Goal: Information Seeking & Learning: Check status

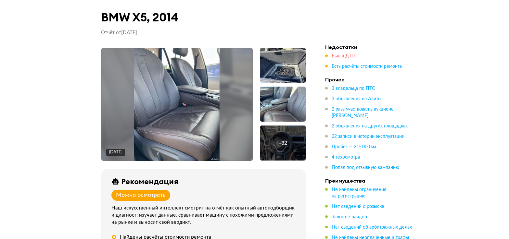
click at [346, 57] on span "Был в ДТП" at bounding box center [343, 56] width 23 height 5
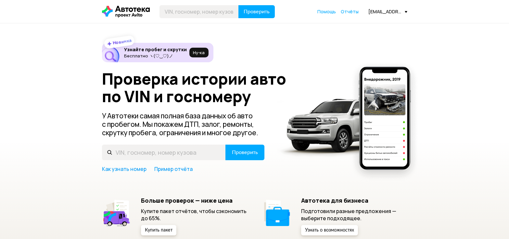
click at [352, 13] on span "Отчёты" at bounding box center [350, 11] width 18 height 6
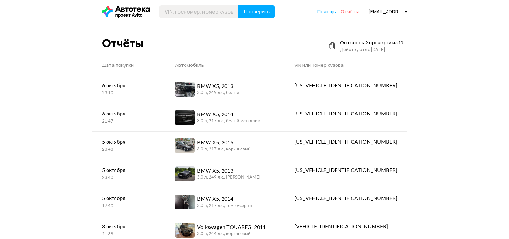
click at [349, 11] on span "Отчёты" at bounding box center [350, 11] width 18 height 6
click at [352, 12] on span "Отчёты" at bounding box center [350, 11] width 18 height 6
click at [393, 10] on div "[EMAIL_ADDRESS][DOMAIN_NAME]" at bounding box center [387, 11] width 39 height 6
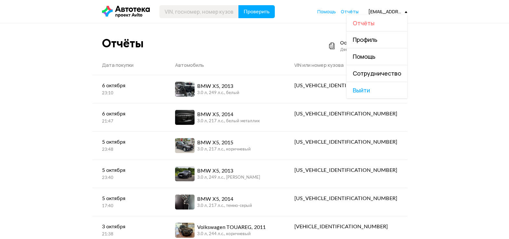
click at [371, 21] on span "Отчёты" at bounding box center [364, 23] width 22 height 8
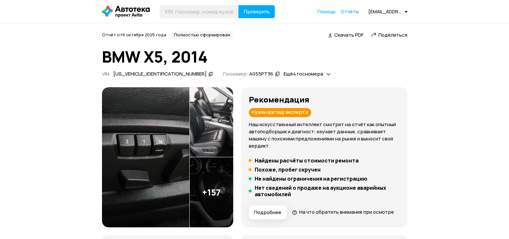
click at [283, 74] on span "Ещё 4 госномера" at bounding box center [303, 73] width 40 height 7
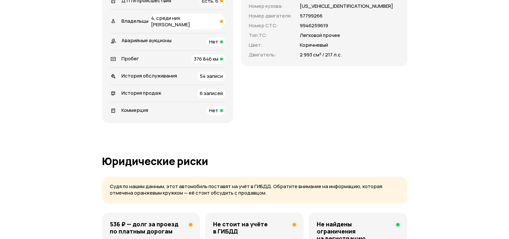
scroll to position [292, 0]
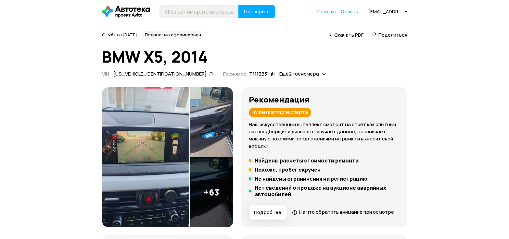
click at [279, 74] on span "Ещё 2 госномера" at bounding box center [299, 73] width 40 height 7
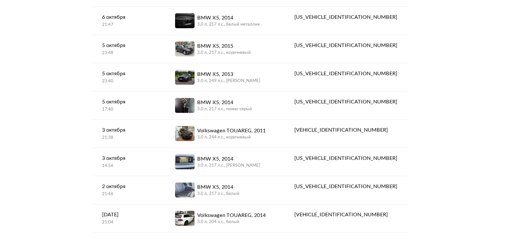
scroll to position [97, 0]
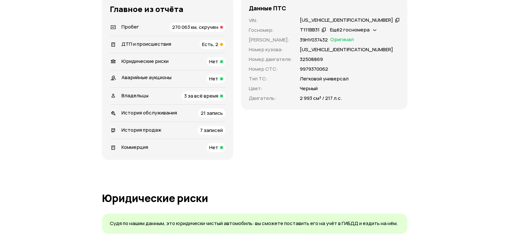
scroll to position [227, 0]
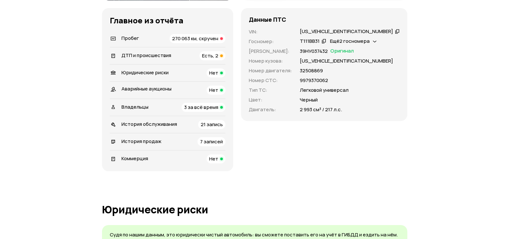
click at [165, 43] on div "Пробег 270 063 км, скручен" at bounding box center [168, 38] width 116 height 9
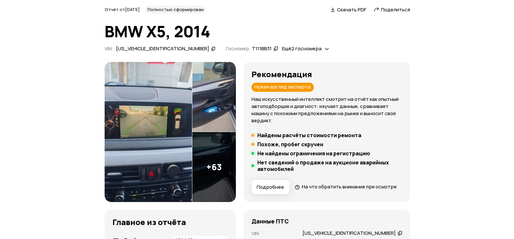
scroll to position [32, 0]
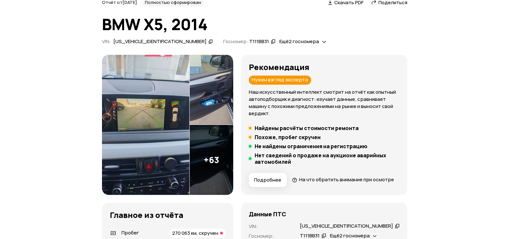
click at [158, 143] on img at bounding box center [145, 125] width 87 height 140
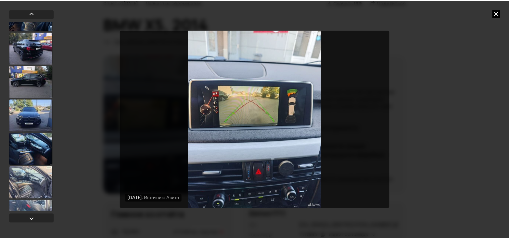
scroll to position [325, 0]
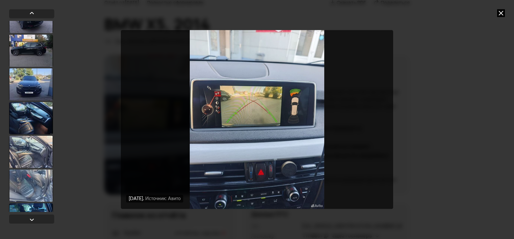
click at [503, 15] on icon at bounding box center [501, 13] width 8 height 8
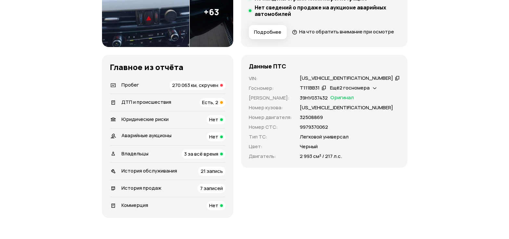
scroll to position [195, 0]
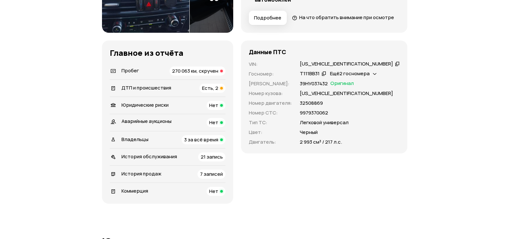
click at [150, 91] on span "ДТП и происшествия" at bounding box center [146, 87] width 50 height 7
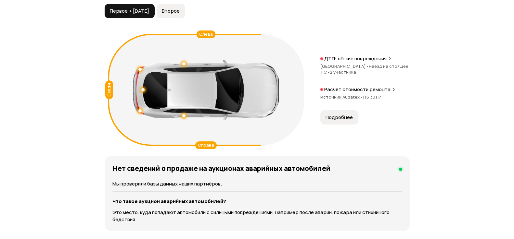
scroll to position [767, 0]
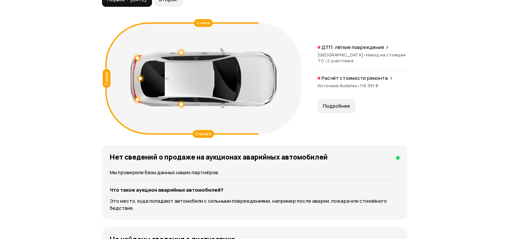
click at [336, 112] on button "Подробнее" at bounding box center [337, 106] width 38 height 14
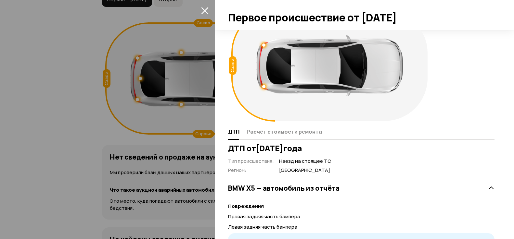
scroll to position [0, 0]
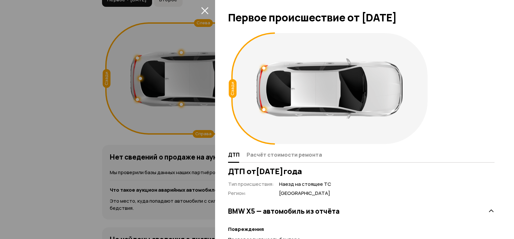
click at [204, 10] on icon "закрыть" at bounding box center [204, 10] width 7 height 7
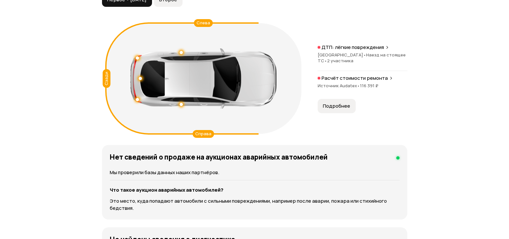
click at [356, 51] on p "ДТП: лёгкие повреждения" at bounding box center [352, 47] width 62 height 6
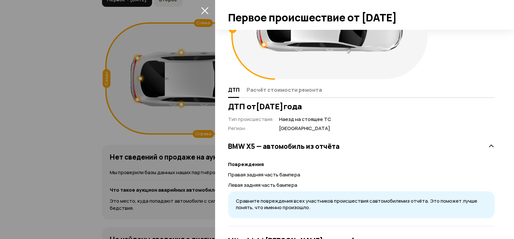
scroll to position [94, 0]
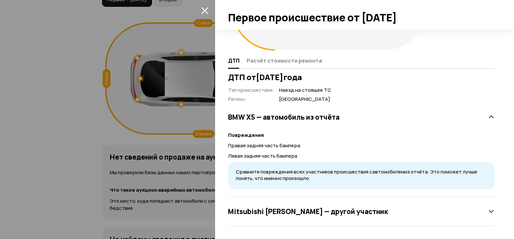
click at [32, 105] on div at bounding box center [257, 119] width 514 height 239
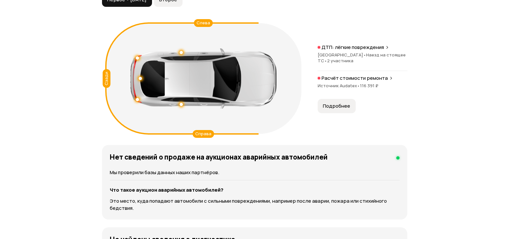
click at [182, 7] on button "Второе" at bounding box center [168, 0] width 29 height 14
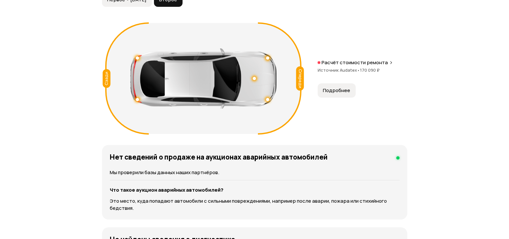
click at [338, 94] on span "Подробнее" at bounding box center [336, 90] width 27 height 6
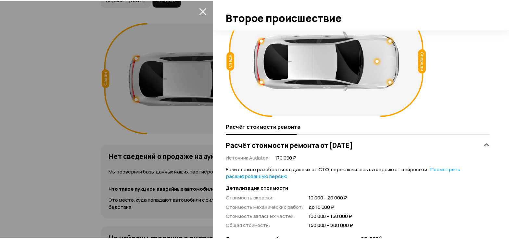
scroll to position [0, 0]
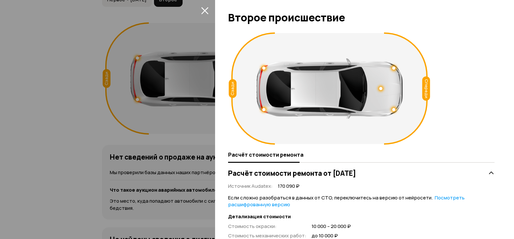
click at [70, 122] on div at bounding box center [257, 119] width 514 height 239
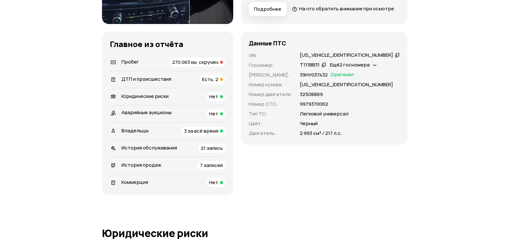
scroll to position [215, 0]
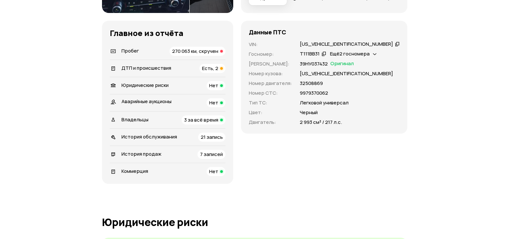
click at [377, 57] on icon at bounding box center [375, 53] width 4 height 6
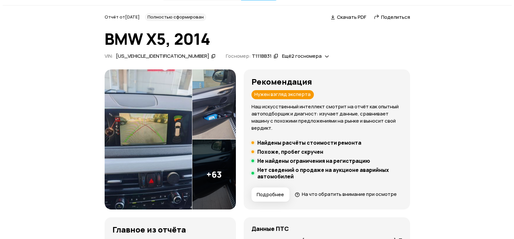
scroll to position [0, 0]
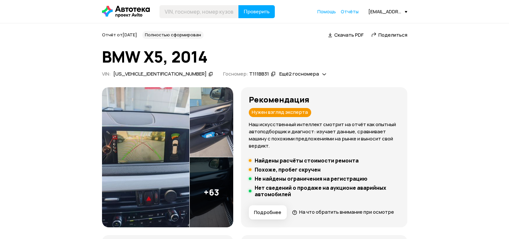
click at [177, 190] on img at bounding box center [145, 157] width 87 height 140
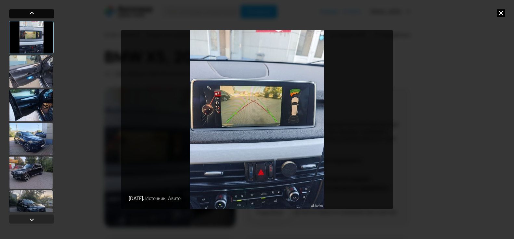
click at [23, 15] on div at bounding box center [31, 13] width 45 height 9
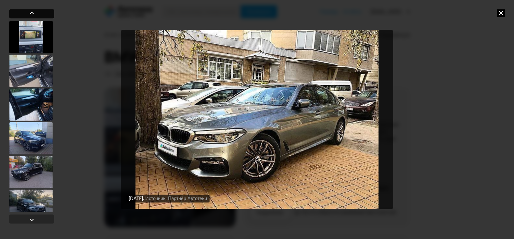
click at [23, 15] on div at bounding box center [31, 13] width 45 height 9
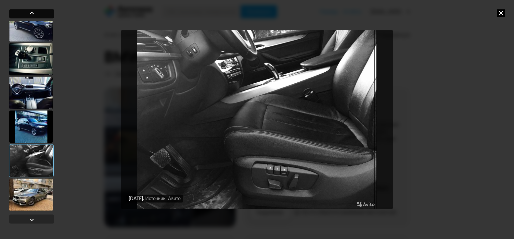
click at [24, 15] on div at bounding box center [31, 13] width 45 height 9
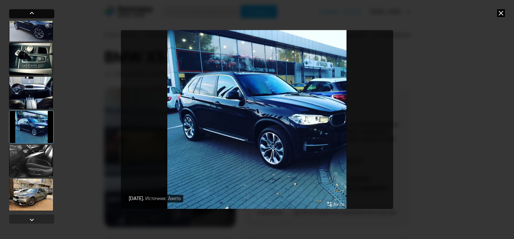
click at [24, 15] on div at bounding box center [31, 13] width 45 height 9
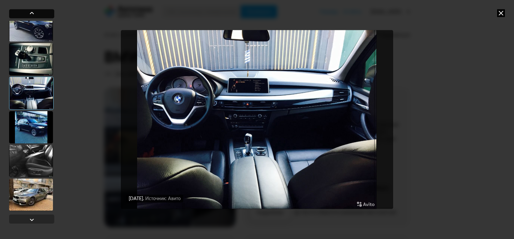
click at [24, 15] on div at bounding box center [31, 13] width 45 height 9
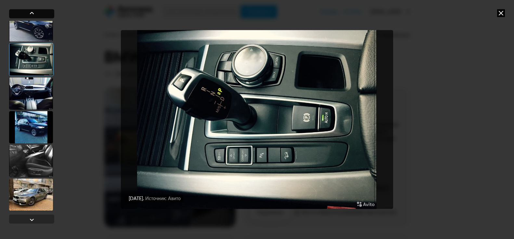
click at [24, 16] on div at bounding box center [31, 13] width 45 height 9
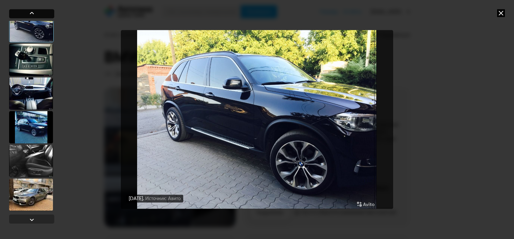
click at [24, 16] on div at bounding box center [31, 13] width 45 height 9
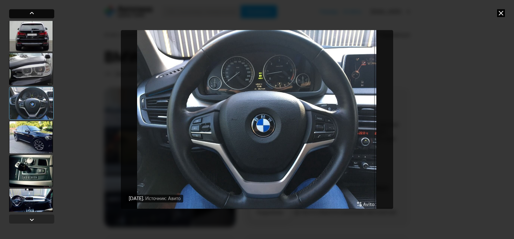
click at [24, 16] on div at bounding box center [31, 13] width 45 height 9
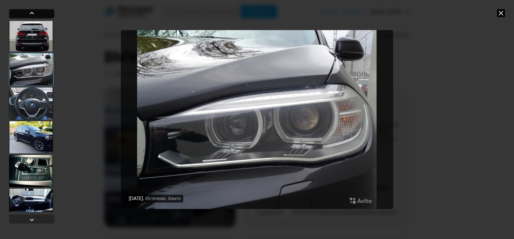
click at [24, 16] on div at bounding box center [31, 13] width 45 height 9
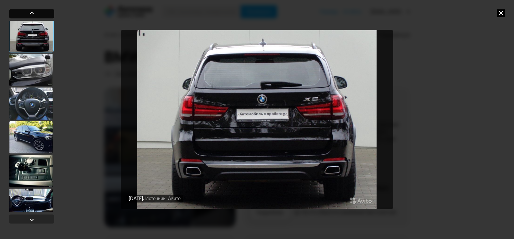
click at [24, 16] on div at bounding box center [31, 13] width 45 height 9
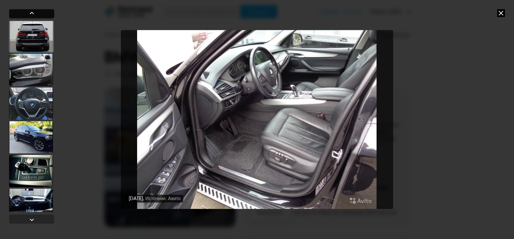
scroll to position [1829, 0]
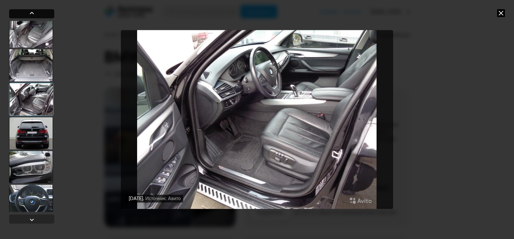
click at [24, 16] on div at bounding box center [31, 13] width 45 height 9
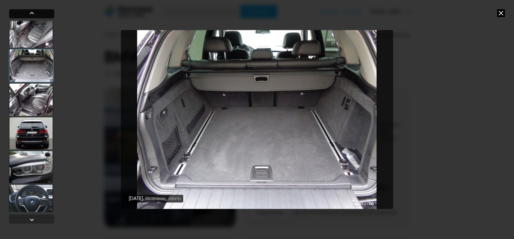
click at [25, 16] on div at bounding box center [31, 13] width 45 height 9
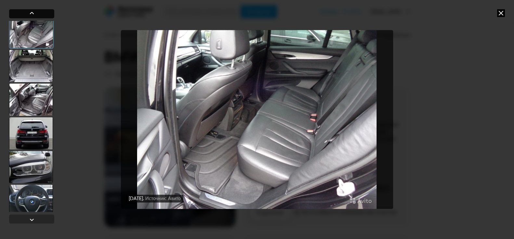
click at [25, 16] on div at bounding box center [31, 13] width 45 height 9
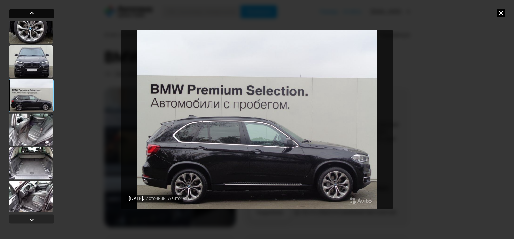
click at [25, 16] on div at bounding box center [31, 13] width 45 height 9
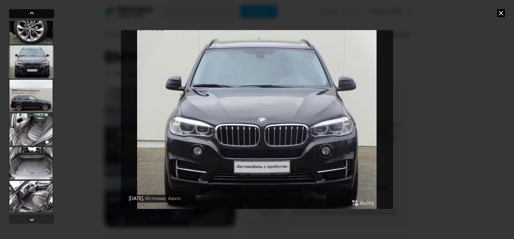
click at [38, 17] on div at bounding box center [31, 13] width 45 height 9
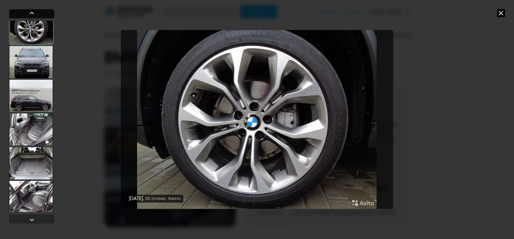
click at [38, 17] on div at bounding box center [31, 13] width 45 height 9
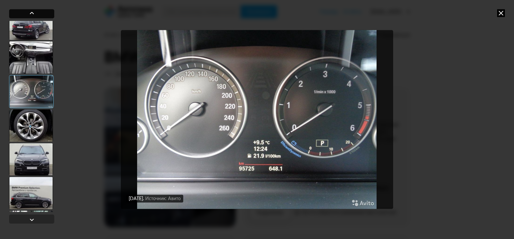
click at [38, 17] on div at bounding box center [31, 13] width 45 height 9
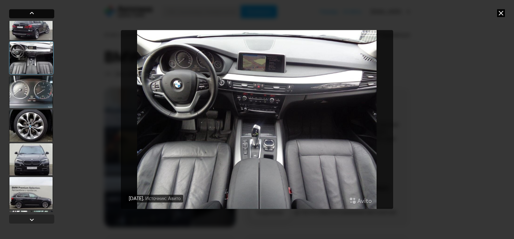
click at [38, 18] on div at bounding box center [31, 13] width 45 height 9
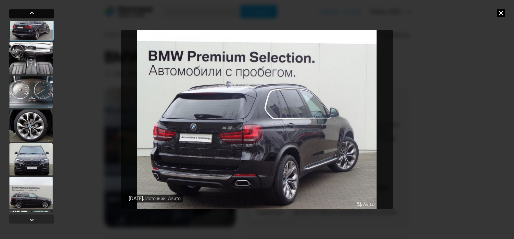
click at [38, 18] on div at bounding box center [31, 13] width 45 height 9
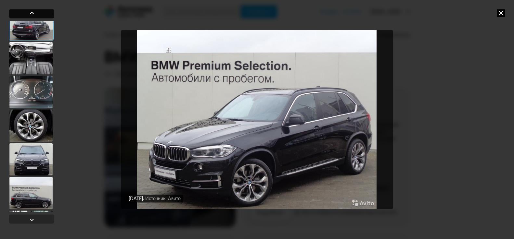
scroll to position [1537, 0]
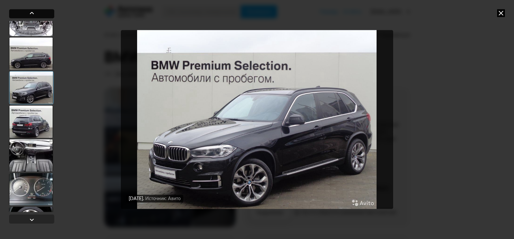
click at [38, 18] on div at bounding box center [31, 13] width 45 height 9
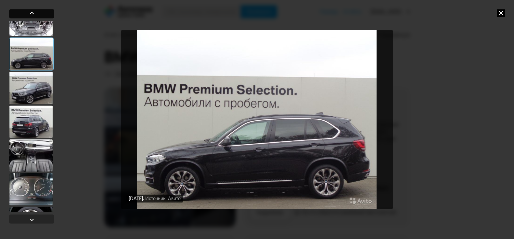
click at [38, 18] on div at bounding box center [31, 13] width 45 height 9
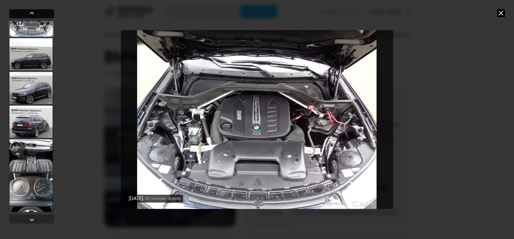
click at [38, 18] on div at bounding box center [31, 13] width 45 height 9
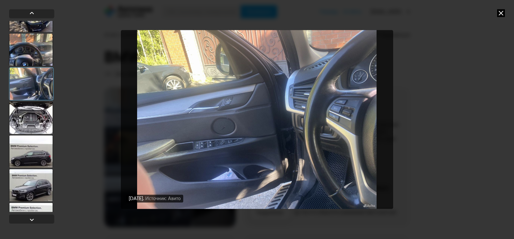
click at [40, 20] on div at bounding box center [31, 118] width 45 height 218
click at [40, 17] on div at bounding box center [31, 13] width 45 height 9
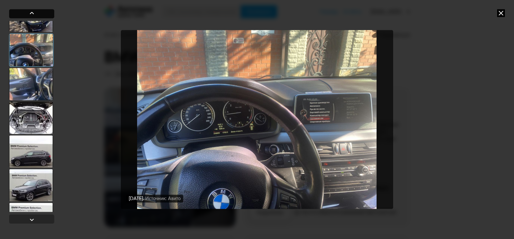
click at [40, 17] on div at bounding box center [31, 13] width 45 height 9
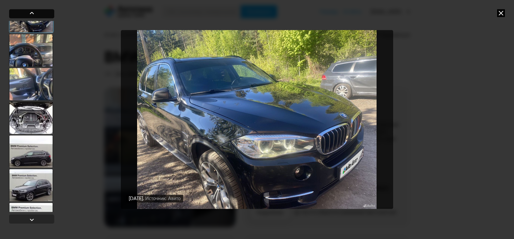
click at [40, 17] on div at bounding box center [31, 13] width 45 height 9
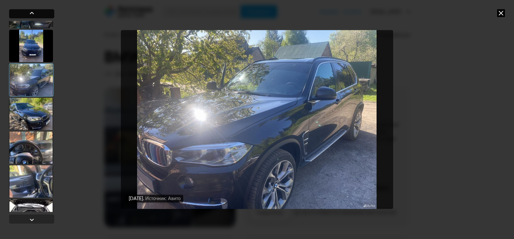
click at [40, 17] on div at bounding box center [31, 13] width 45 height 9
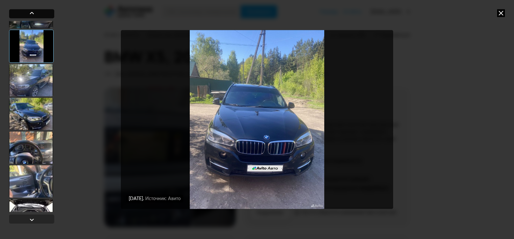
click at [40, 17] on div at bounding box center [31, 13] width 45 height 9
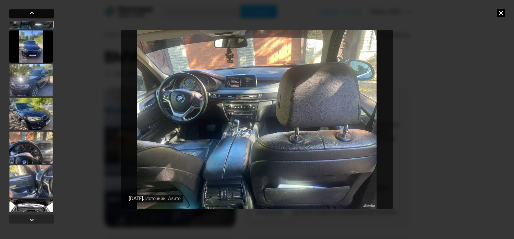
click at [40, 17] on div at bounding box center [31, 13] width 45 height 9
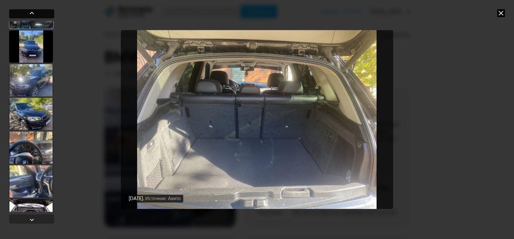
scroll to position [1245, 0]
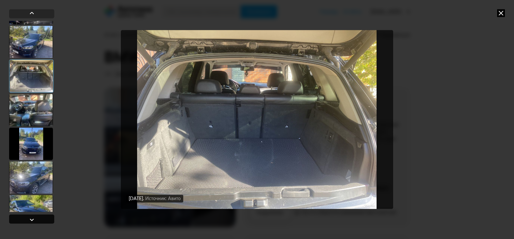
click at [31, 216] on div at bounding box center [32, 220] width 8 height 8
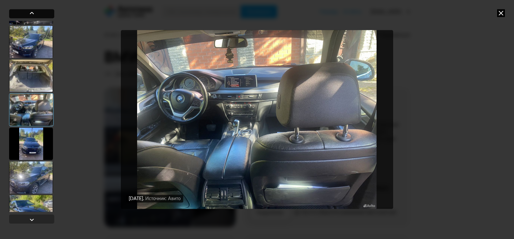
click at [40, 13] on div at bounding box center [31, 13] width 45 height 9
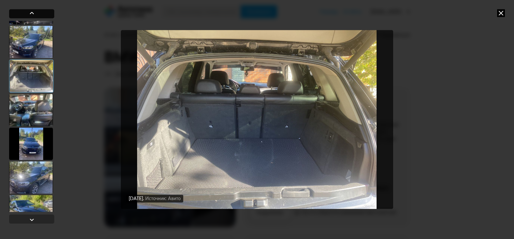
click at [40, 14] on div at bounding box center [31, 13] width 45 height 9
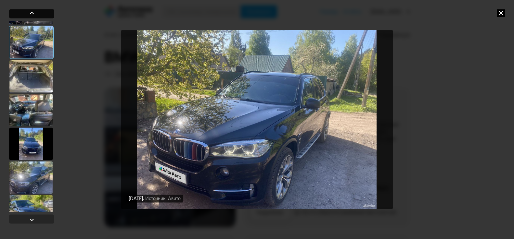
click at [40, 14] on div at bounding box center [31, 13] width 45 height 9
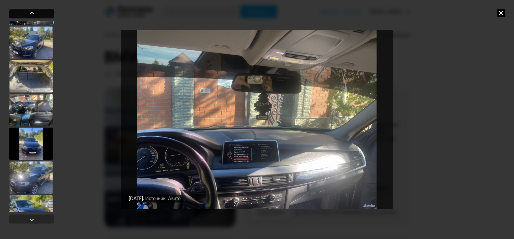
click at [40, 14] on div at bounding box center [31, 13] width 45 height 9
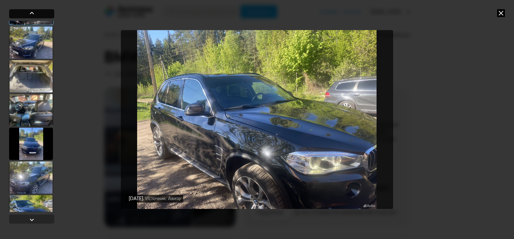
scroll to position [1147, 0]
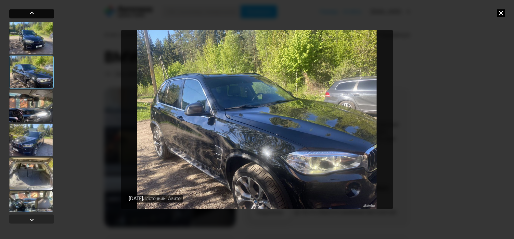
click at [40, 14] on div at bounding box center [31, 13] width 45 height 9
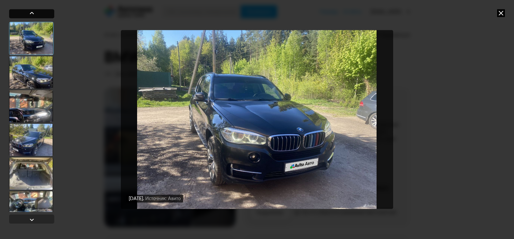
click at [40, 14] on div at bounding box center [31, 13] width 45 height 9
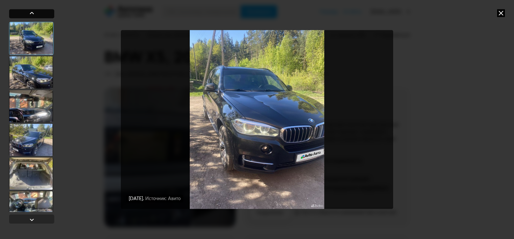
scroll to position [1082, 0]
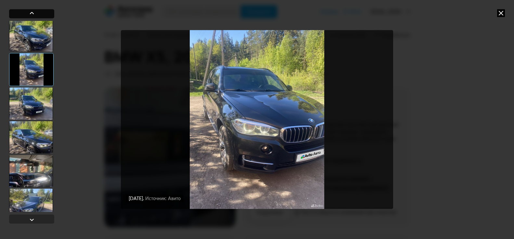
click at [40, 14] on div at bounding box center [31, 13] width 45 height 9
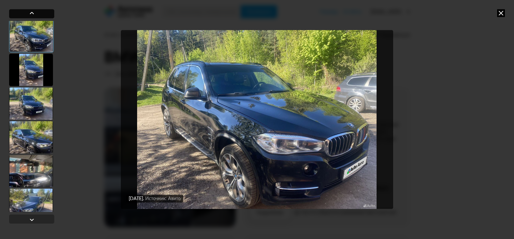
click at [40, 14] on div at bounding box center [31, 13] width 45 height 9
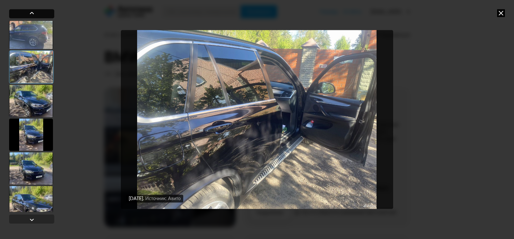
click at [41, 15] on div at bounding box center [31, 13] width 45 height 9
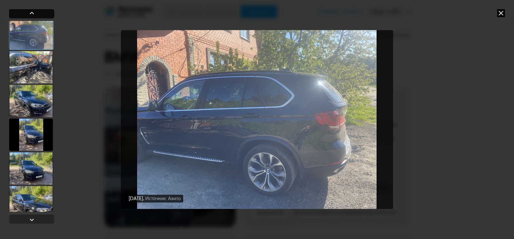
click at [41, 15] on div at bounding box center [31, 13] width 45 height 9
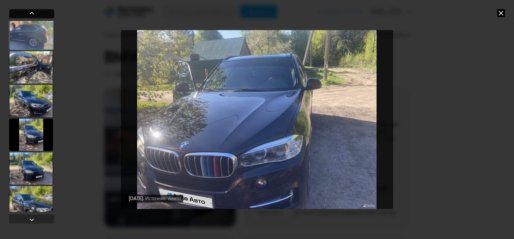
scroll to position [952, 0]
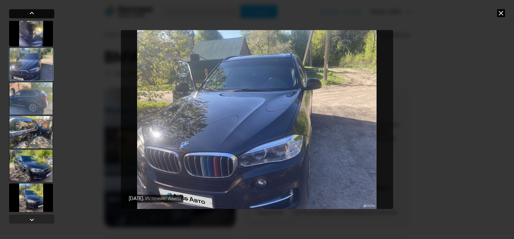
click at [41, 15] on div at bounding box center [31, 13] width 45 height 9
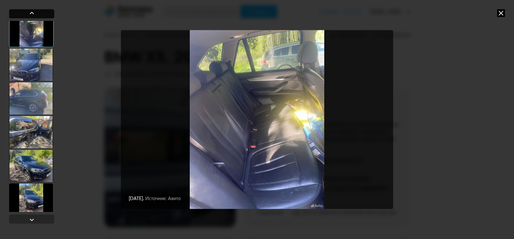
click at [41, 15] on div at bounding box center [31, 13] width 45 height 9
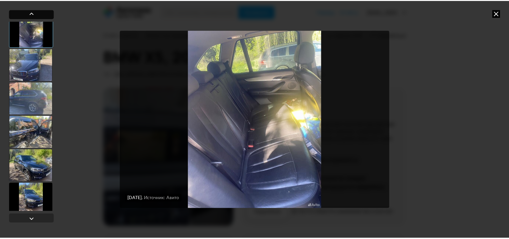
scroll to position [887, 0]
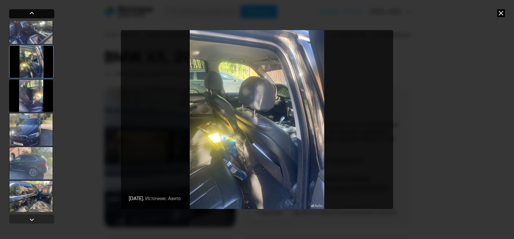
click at [41, 15] on div at bounding box center [31, 13] width 45 height 9
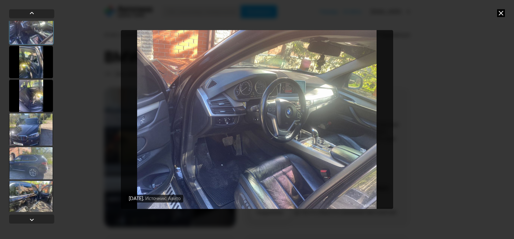
click at [501, 13] on icon at bounding box center [501, 13] width 8 height 8
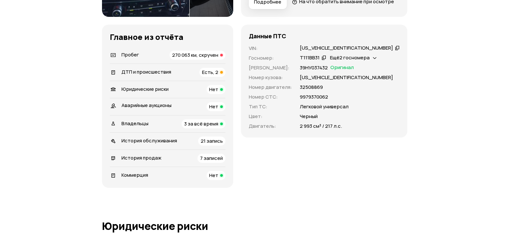
scroll to position [227, 0]
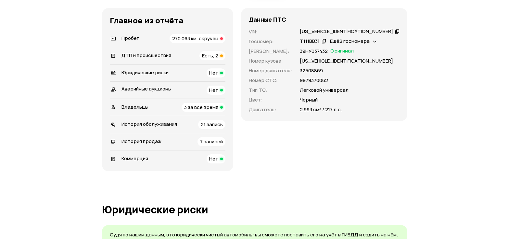
click at [207, 43] on div "270 063 км, скручен" at bounding box center [198, 38] width 56 height 9
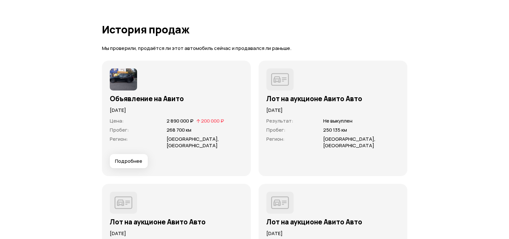
scroll to position [1890, 0]
